Goal: Information Seeking & Learning: Check status

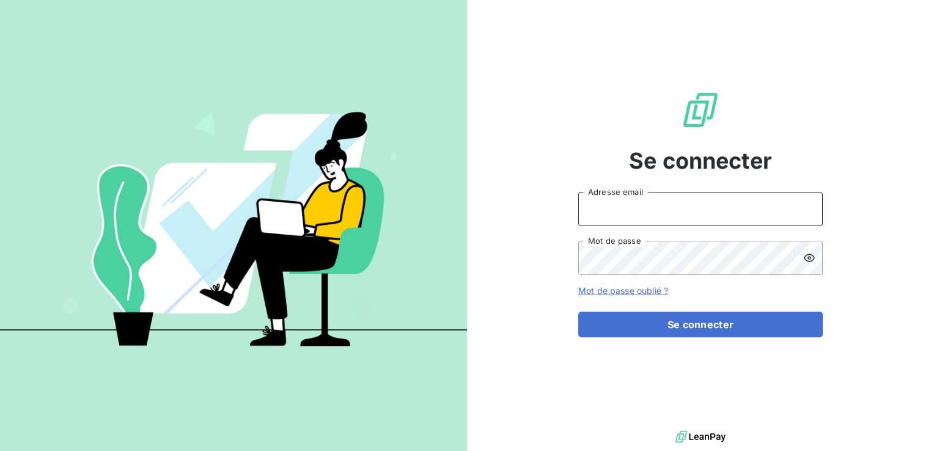
click at [663, 208] on input "Adresse email" at bounding box center [701, 209] width 245 height 34
type input "[EMAIL_ADDRESS][DOMAIN_NAME]"
click at [579, 312] on button "Se connecter" at bounding box center [701, 325] width 245 height 26
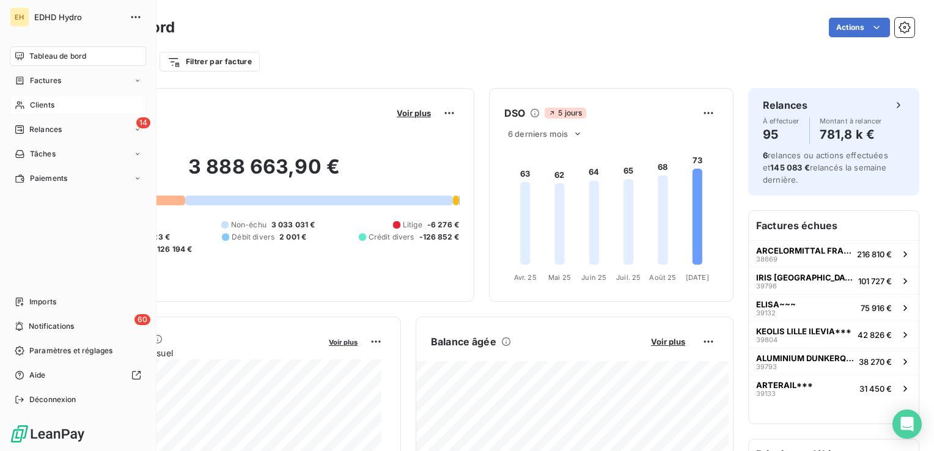
click at [28, 107] on div "Clients" at bounding box center [78, 105] width 136 height 20
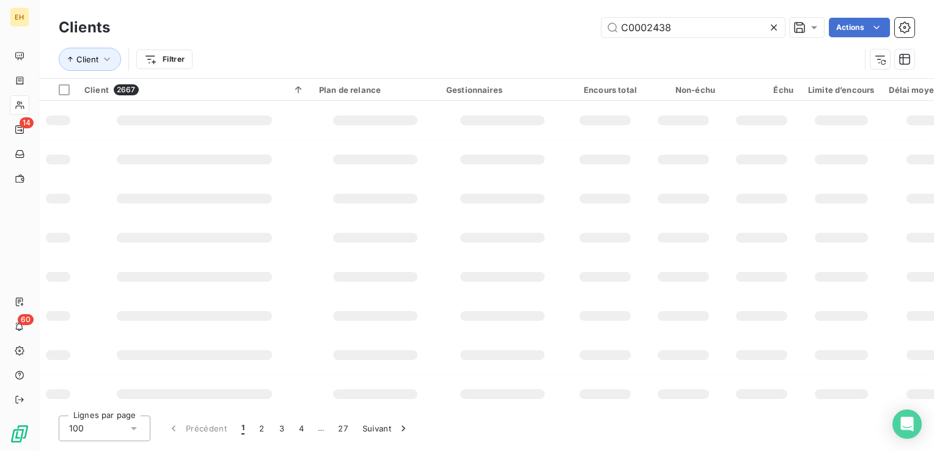
type input "C0002438"
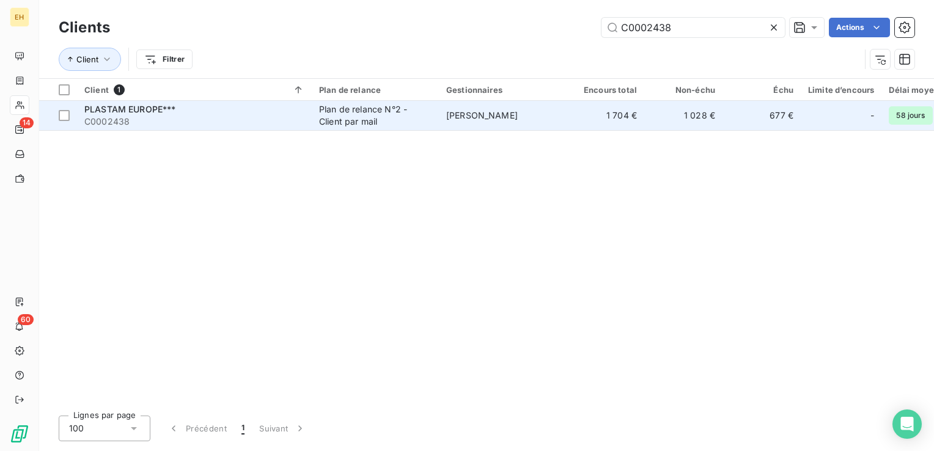
click at [119, 102] on td "PLASTAM EUROPE*** C0002438" at bounding box center [194, 115] width 235 height 29
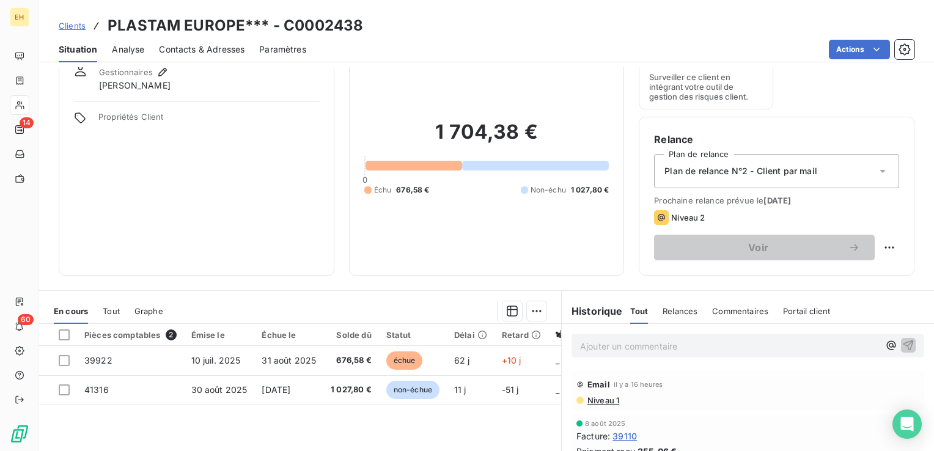
scroll to position [122, 0]
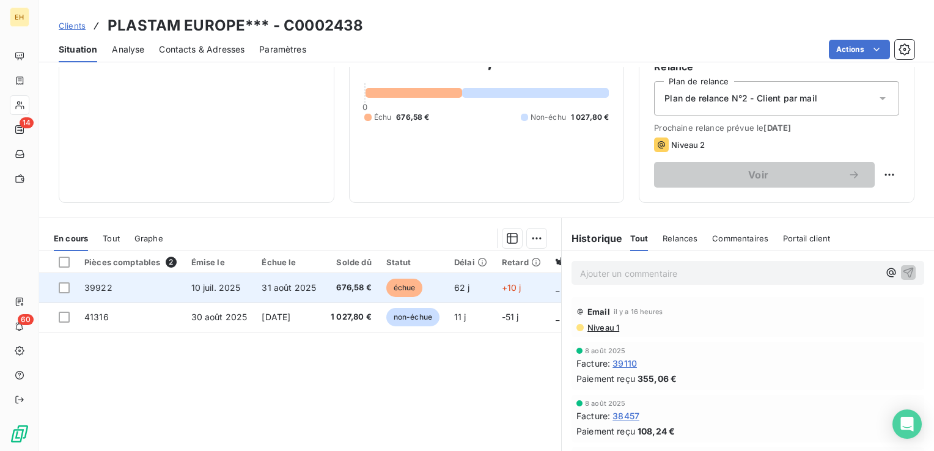
click at [193, 283] on span "10 juil. 2025" at bounding box center [216, 288] width 50 height 10
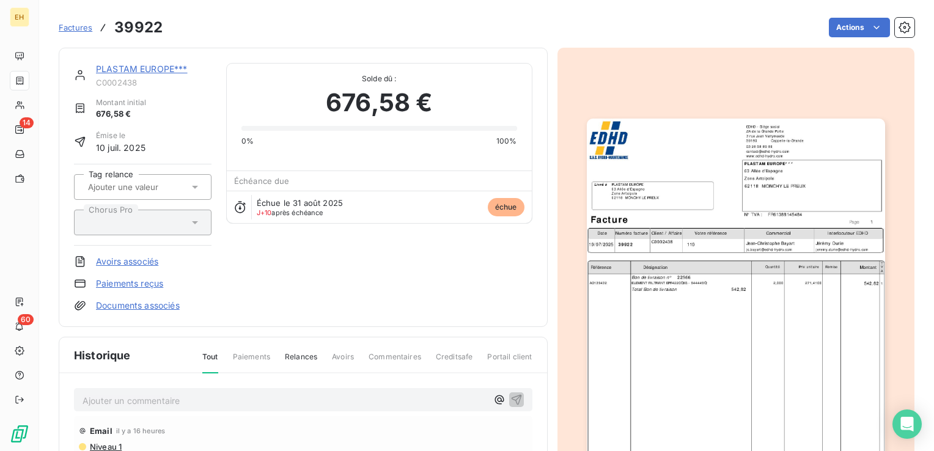
click at [181, 405] on p "Ajouter un commentaire ﻿" at bounding box center [285, 400] width 405 height 15
click at [301, 398] on p "[PERSON_NAME] <[EMAIL_ADDRESS][DOMAIN_NAME]> :" at bounding box center [285, 400] width 405 height 14
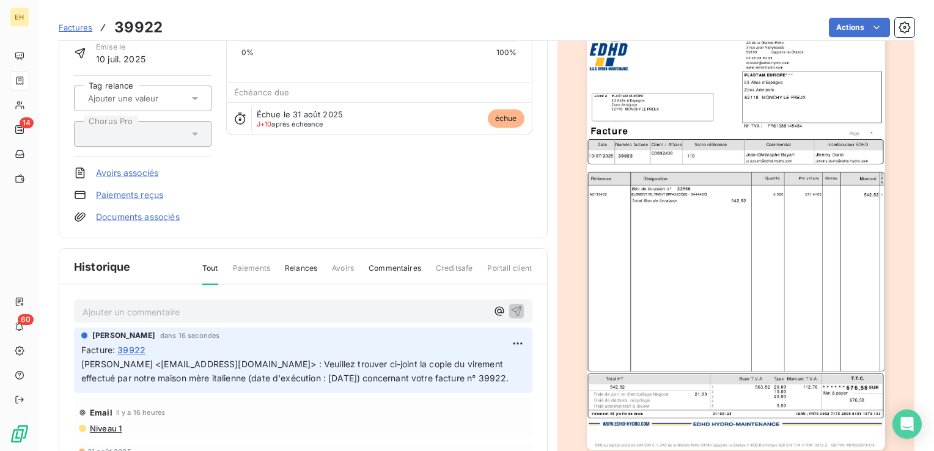
scroll to position [183, 0]
